Goal: Task Accomplishment & Management: Manage account settings

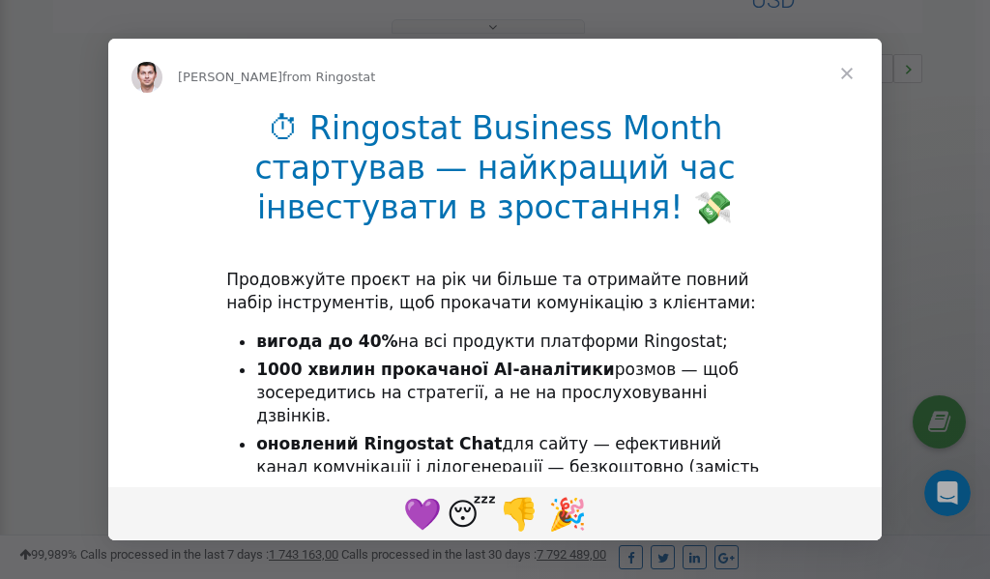
click at [851, 75] on span "Close" at bounding box center [847, 74] width 70 height 70
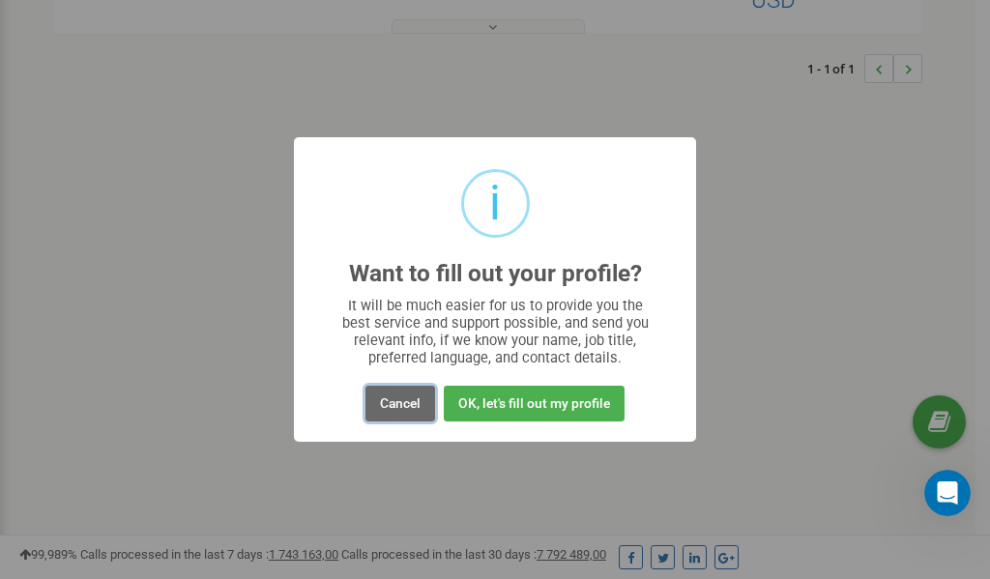
click at [397, 403] on button "Cancel" at bounding box center [400, 404] width 70 height 36
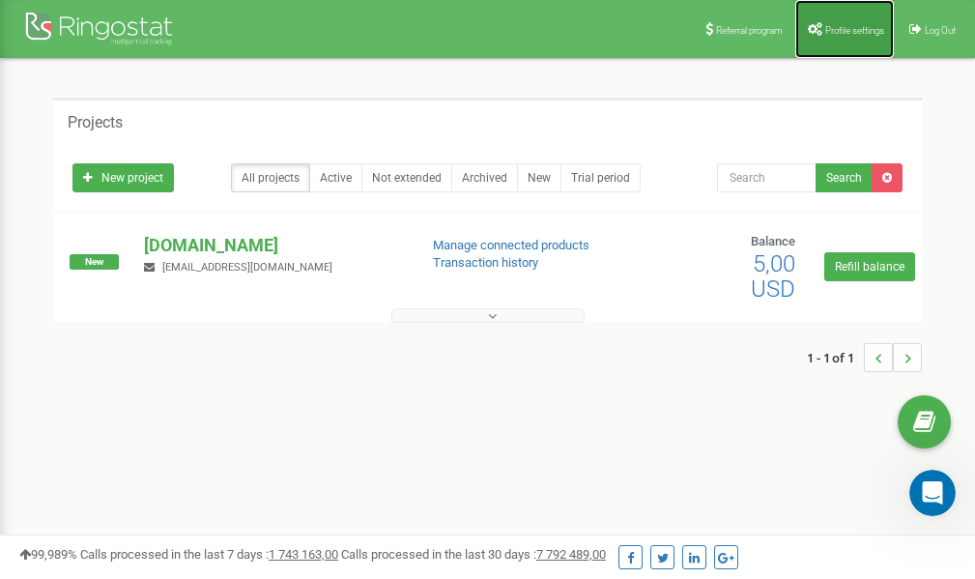
click at [824, 23] on link "Profile settings" at bounding box center [845, 29] width 99 height 58
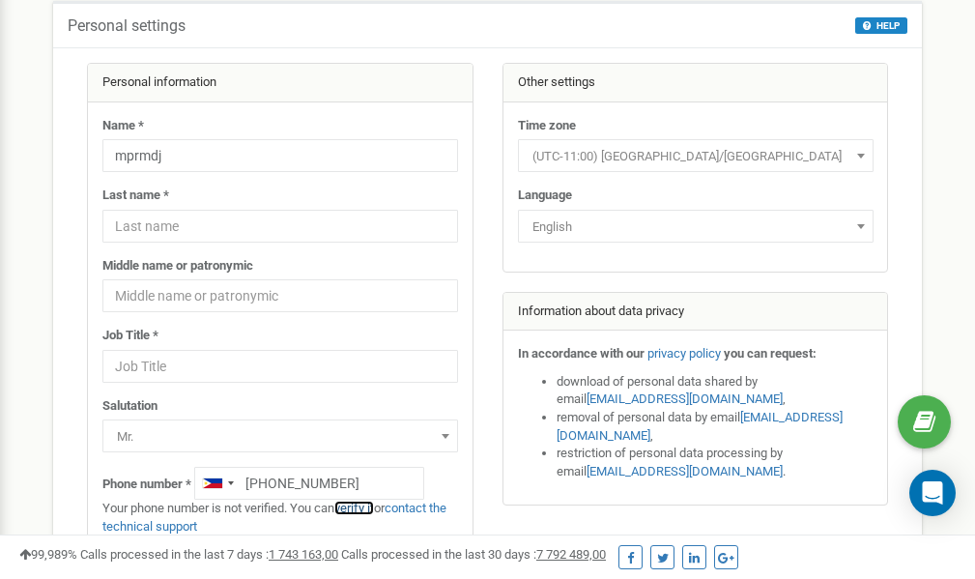
click at [367, 509] on link "verify it" at bounding box center [354, 508] width 40 height 15
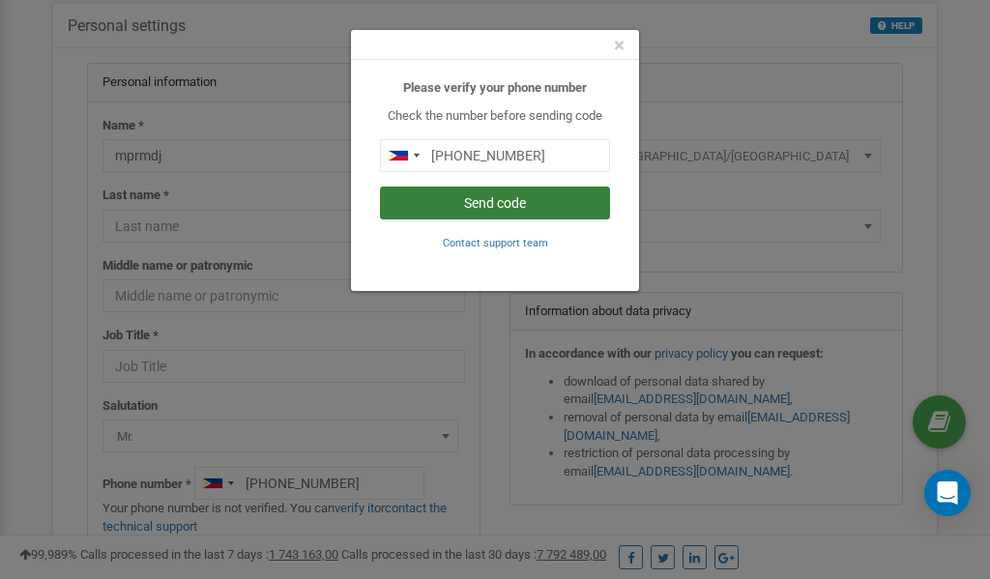
click at [493, 204] on button "Send code" at bounding box center [495, 203] width 230 height 33
